Goal: Information Seeking & Learning: Learn about a topic

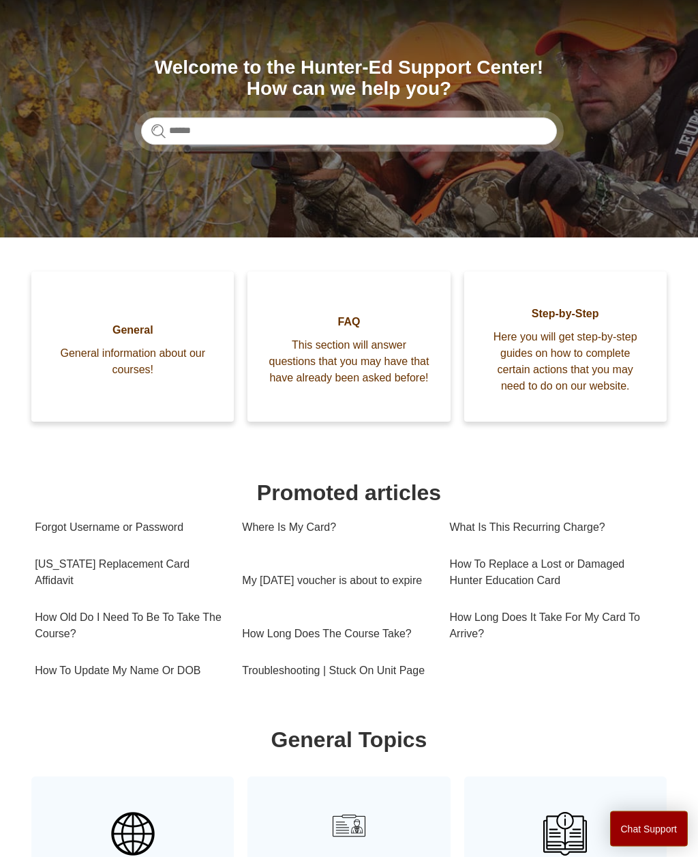
scroll to position [122, 0]
click at [168, 570] on link "[US_STATE] Replacement Card Affidavit" at bounding box center [128, 572] width 187 height 53
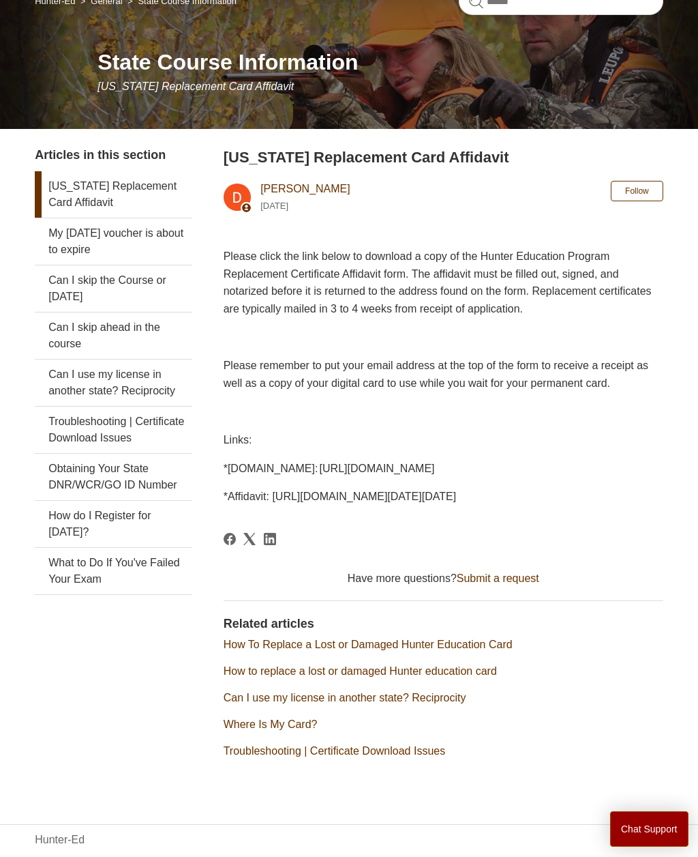
scroll to position [142, 0]
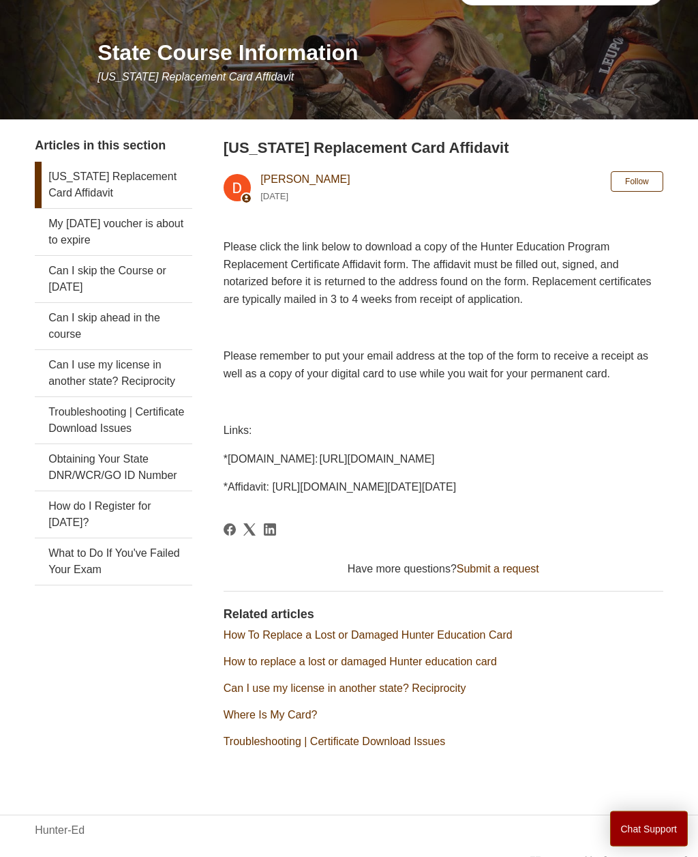
click at [443, 694] on link "Can I use my license in another state? Reciprocity" at bounding box center [345, 689] width 243 height 12
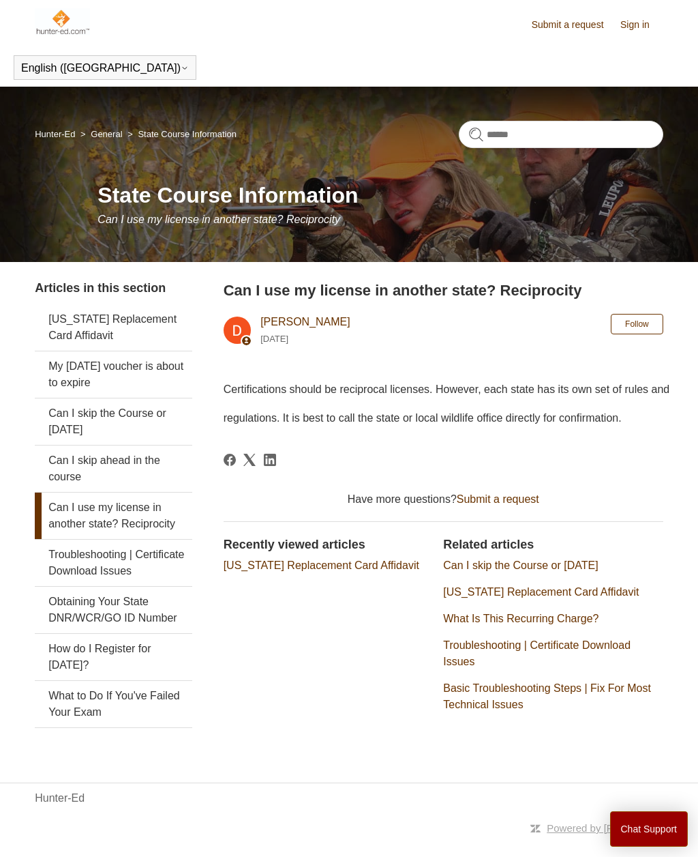
click at [111, 559] on link "Troubleshooting | Certificate Download Issues" at bounding box center [113, 563] width 157 height 46
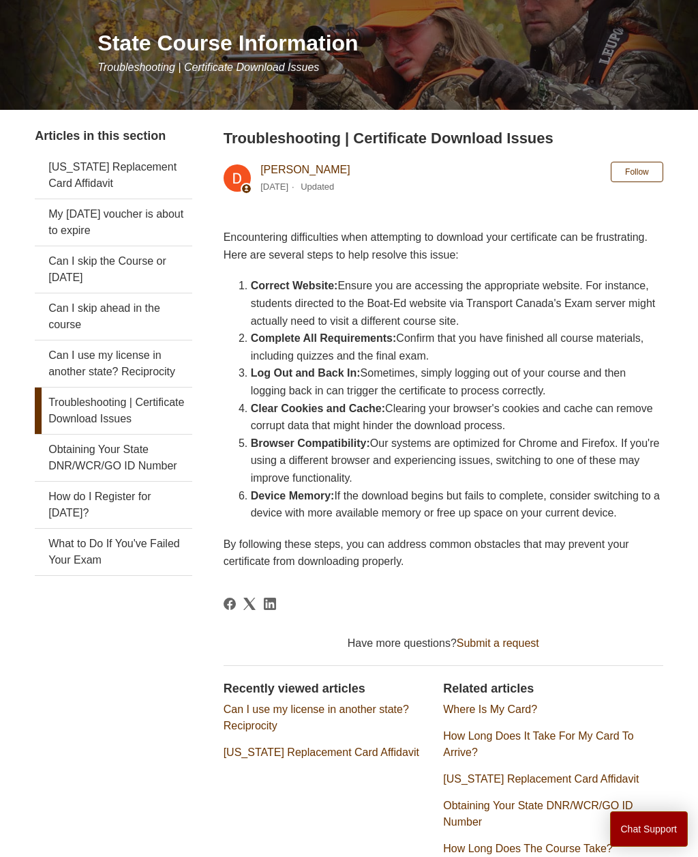
scroll to position [149, 0]
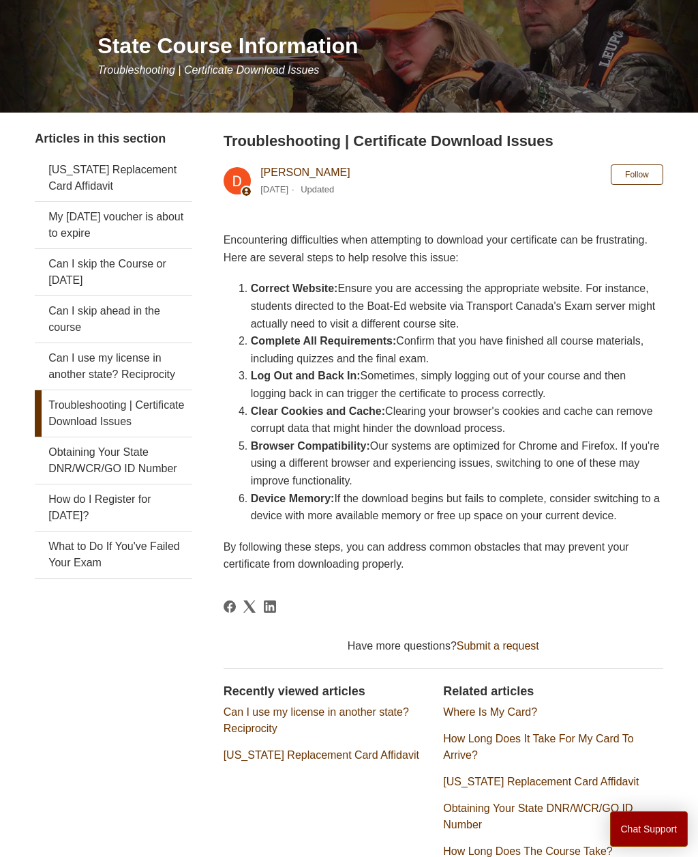
click at [145, 263] on link "Can I skip the Course or [DATE]" at bounding box center [113, 272] width 157 height 46
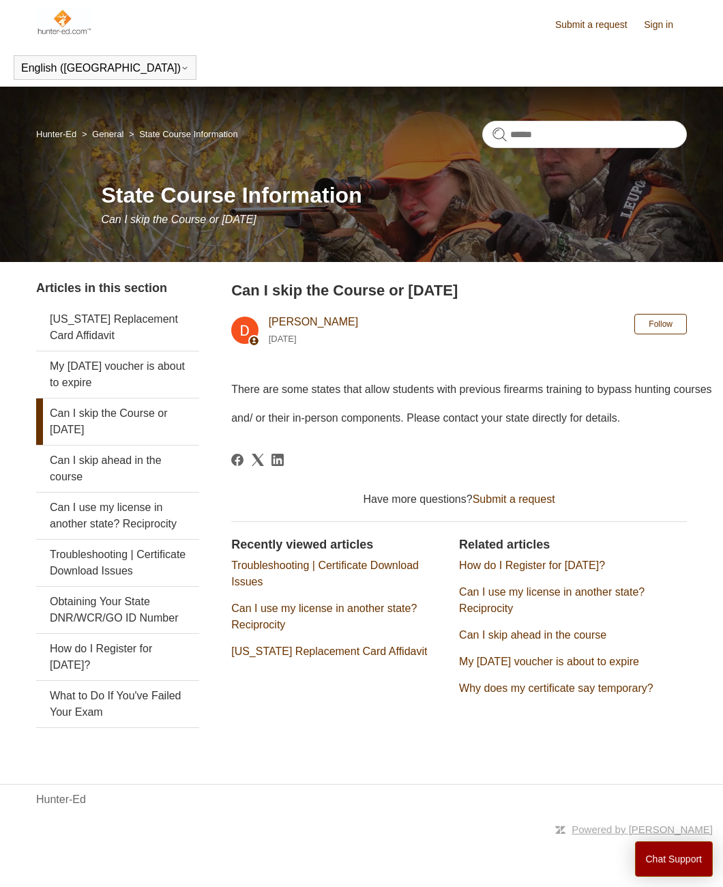
click at [587, 564] on link "How do I Register for [DATE]?" at bounding box center [532, 565] width 146 height 12
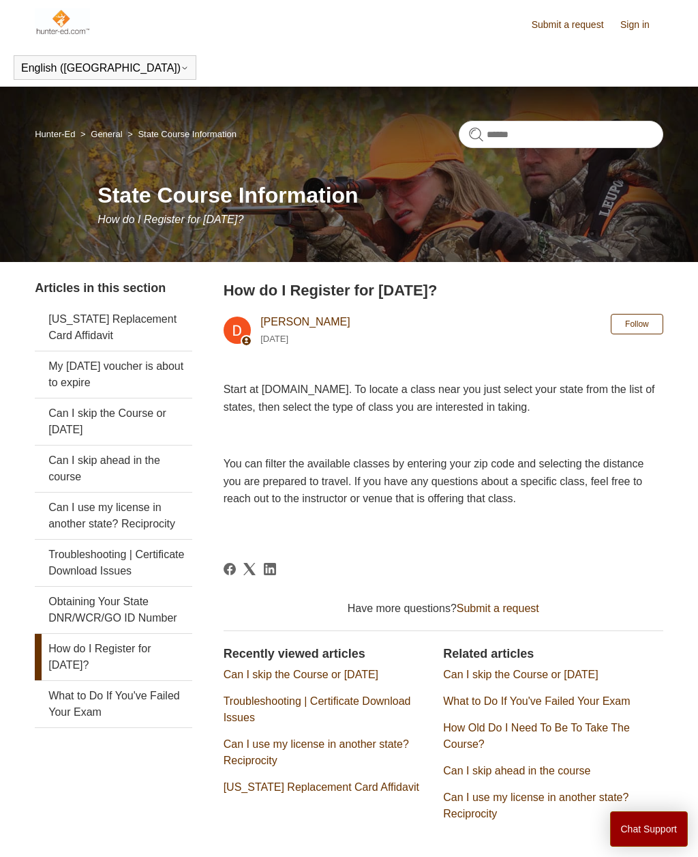
click at [643, 24] on link "Sign in" at bounding box center [642, 25] width 43 height 14
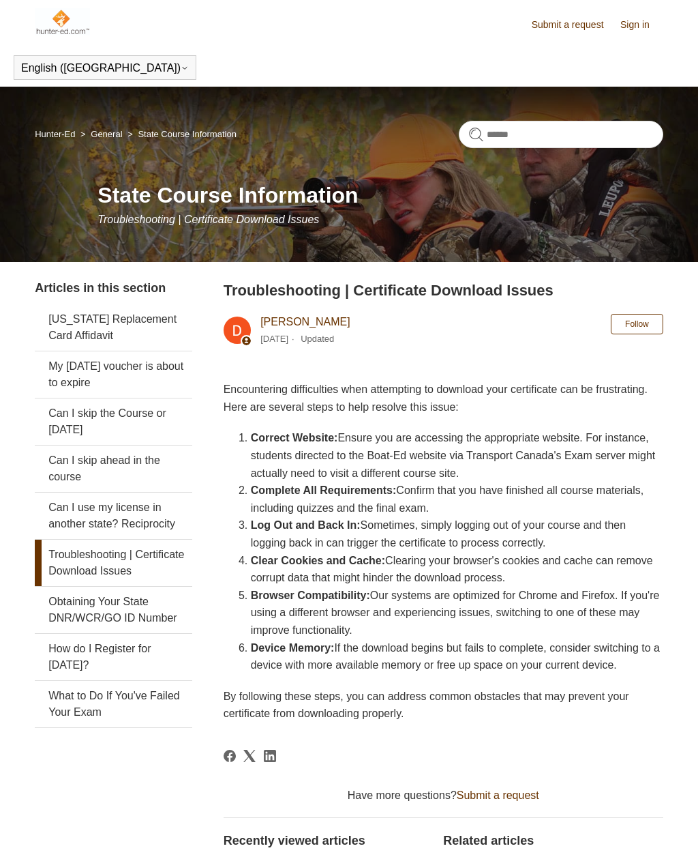
scroll to position [194, 0]
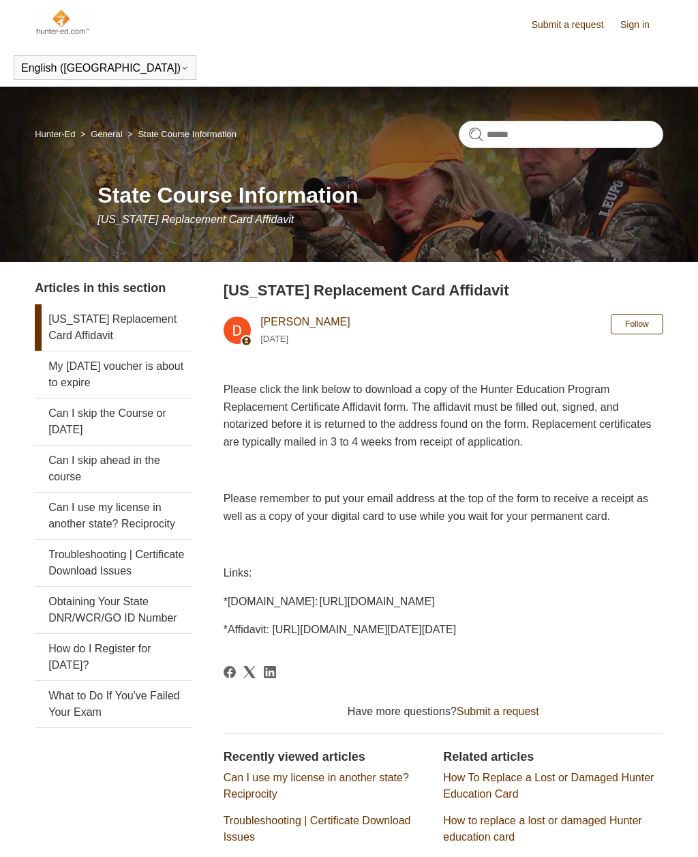
scroll to position [188, 0]
